Goal: Find specific page/section: Find specific page/section

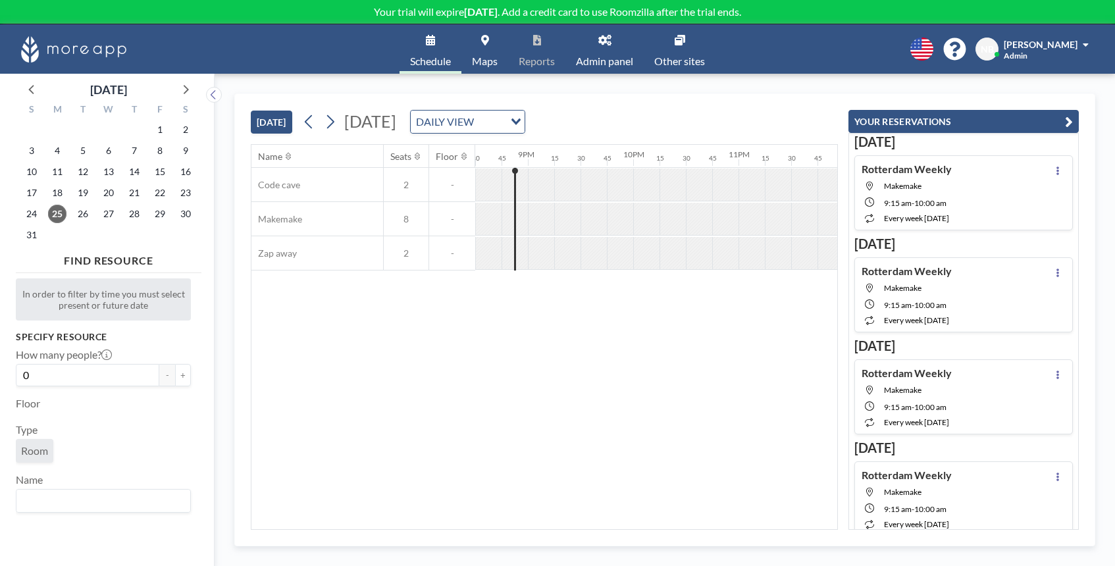
scroll to position [0, 2167]
click at [503, 128] on input "Search for option" at bounding box center [490, 121] width 25 height 17
click at [621, 155] on li "WEEKLY VIEW" at bounding box center [601, 164] width 113 height 19
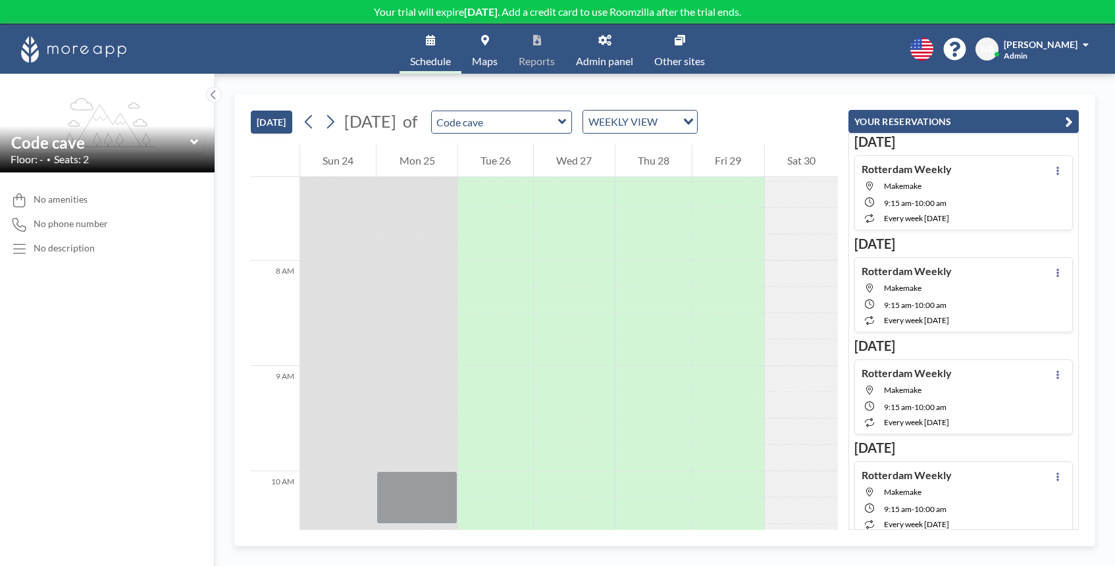
scroll to position [919, 0]
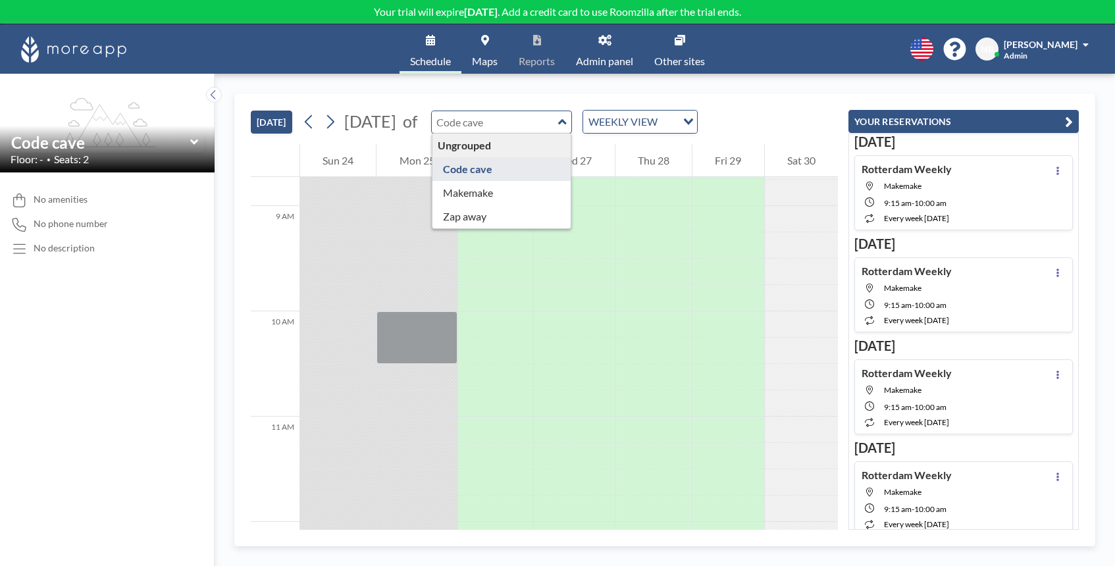
click at [493, 120] on input "text" at bounding box center [495, 122] width 126 height 22
type input "Code cave"
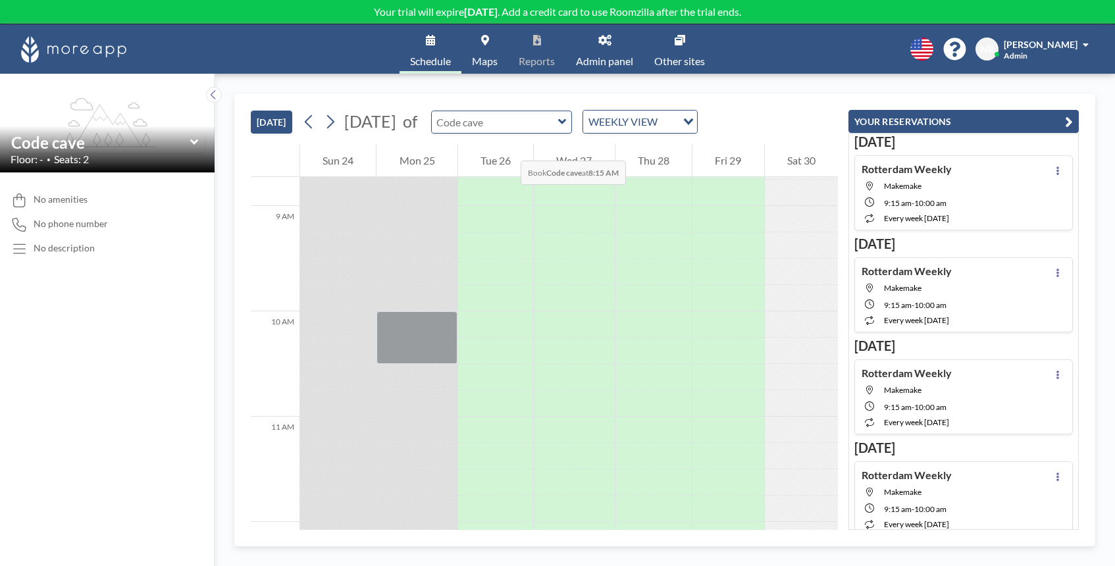
click at [506, 130] on input "text" at bounding box center [495, 122] width 126 height 22
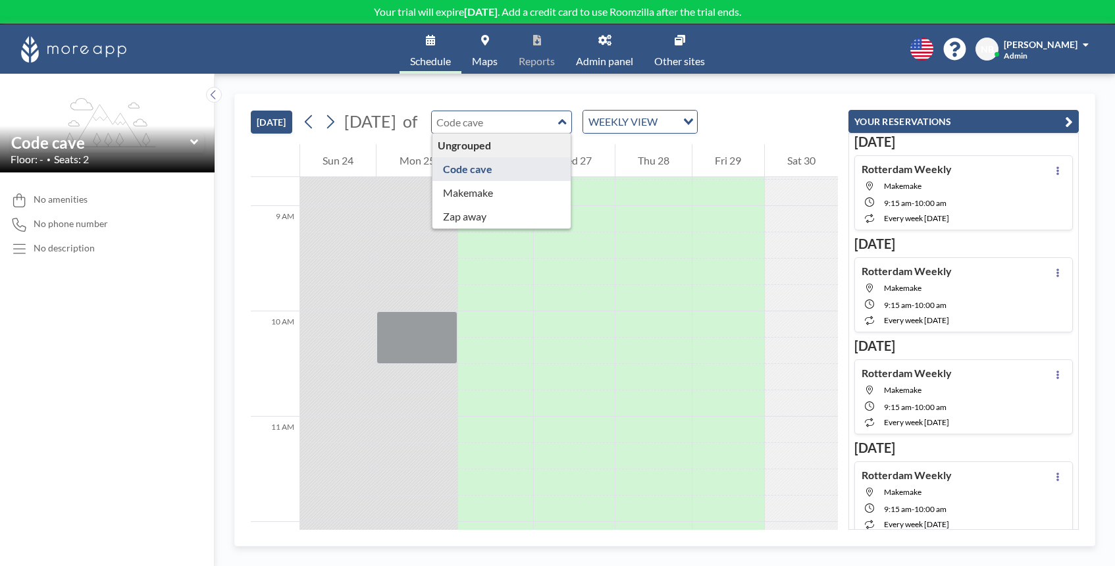
type input "Code cave"
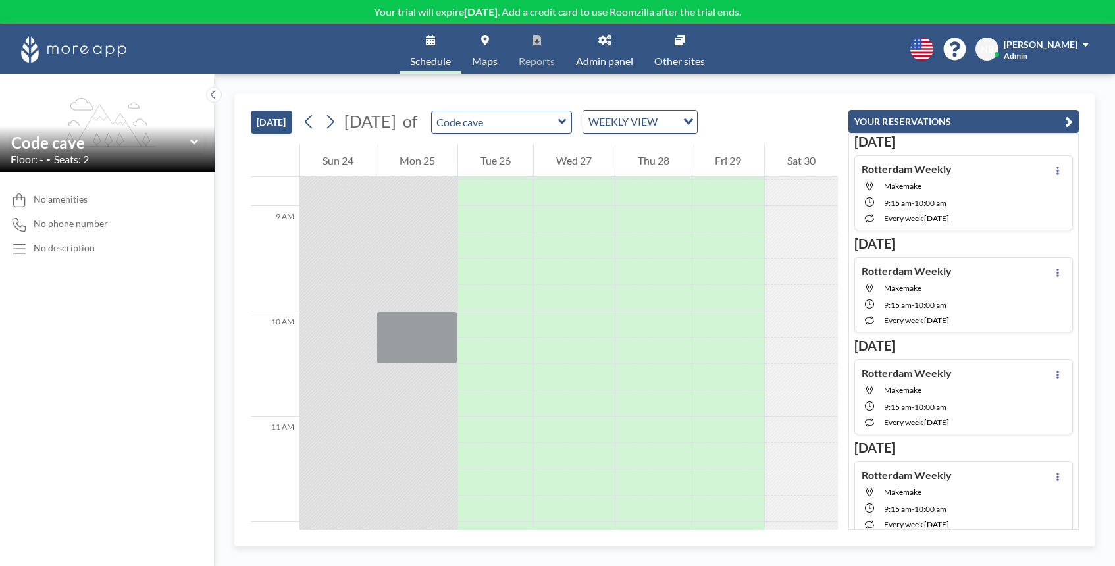
click at [640, 130] on div "WEEKLY VIEW Loading..." at bounding box center [640, 122] width 114 height 22
click at [640, 145] on li "DAILY VIEW" at bounding box center [677, 145] width 113 height 19
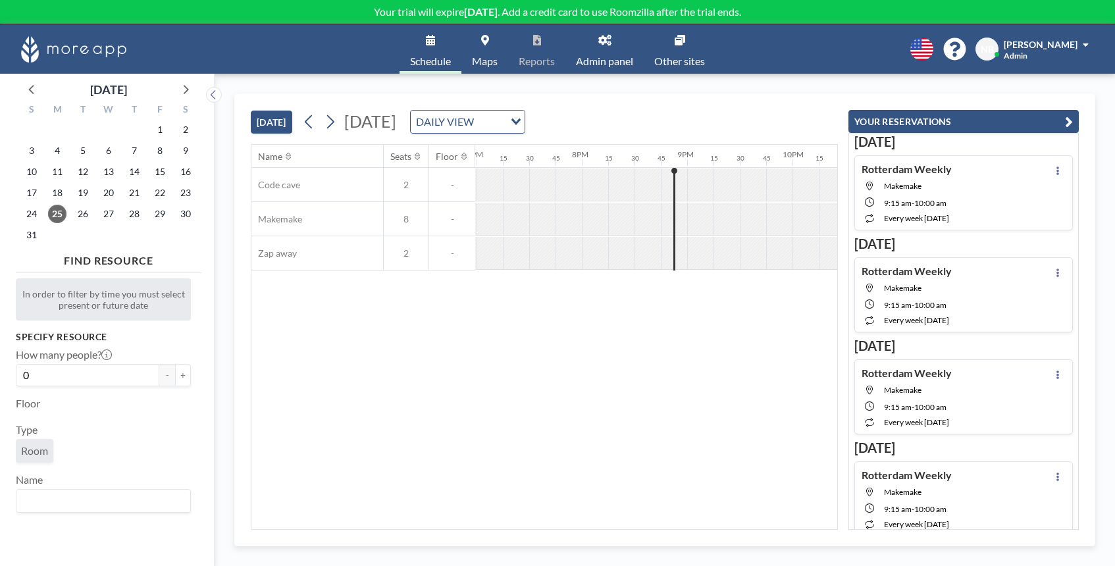
scroll to position [0, 2159]
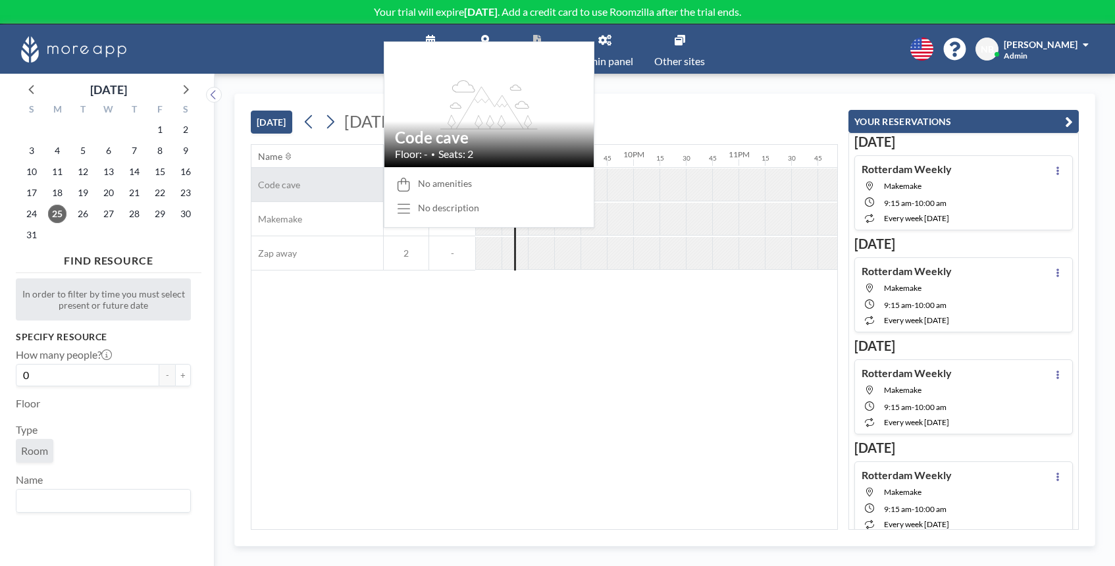
click at [299, 191] on div "Code cave" at bounding box center [317, 185] width 132 height 34
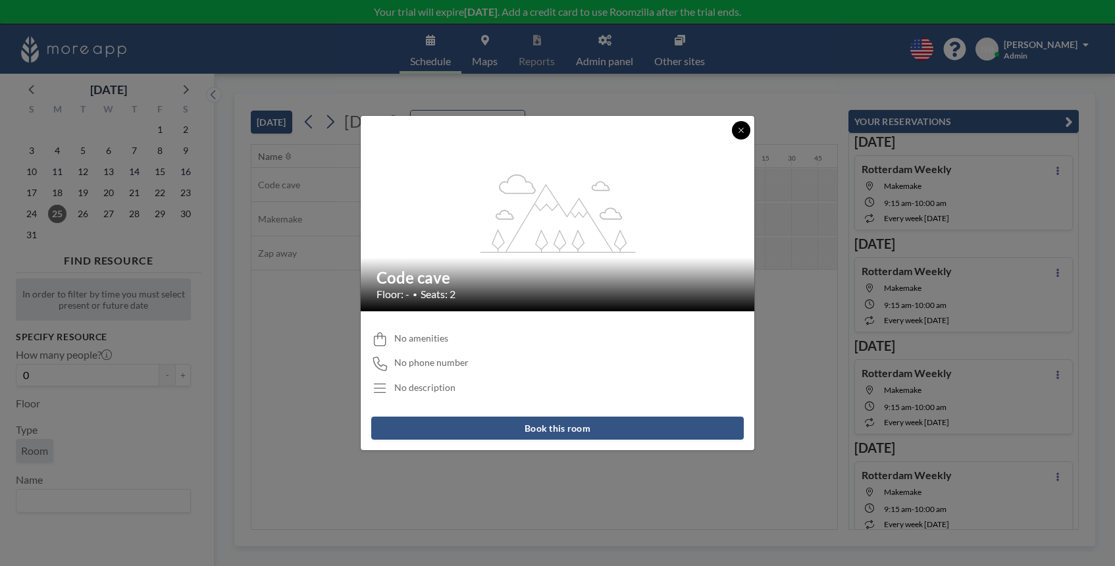
click at [742, 126] on icon at bounding box center [741, 130] width 8 height 8
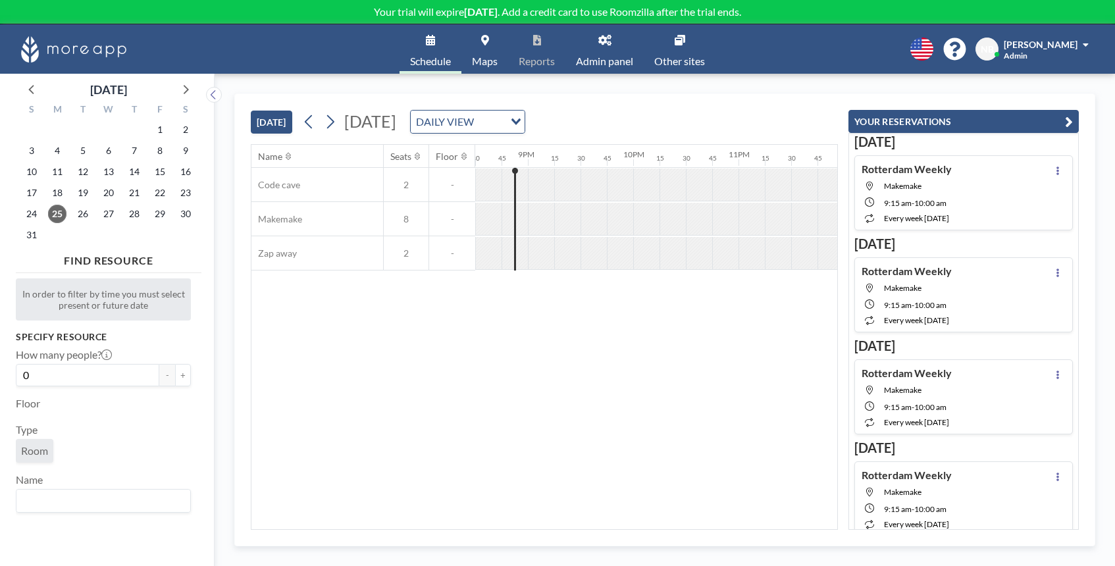
click at [608, 51] on link "Admin panel" at bounding box center [604, 48] width 78 height 49
